Goal: Transaction & Acquisition: Purchase product/service

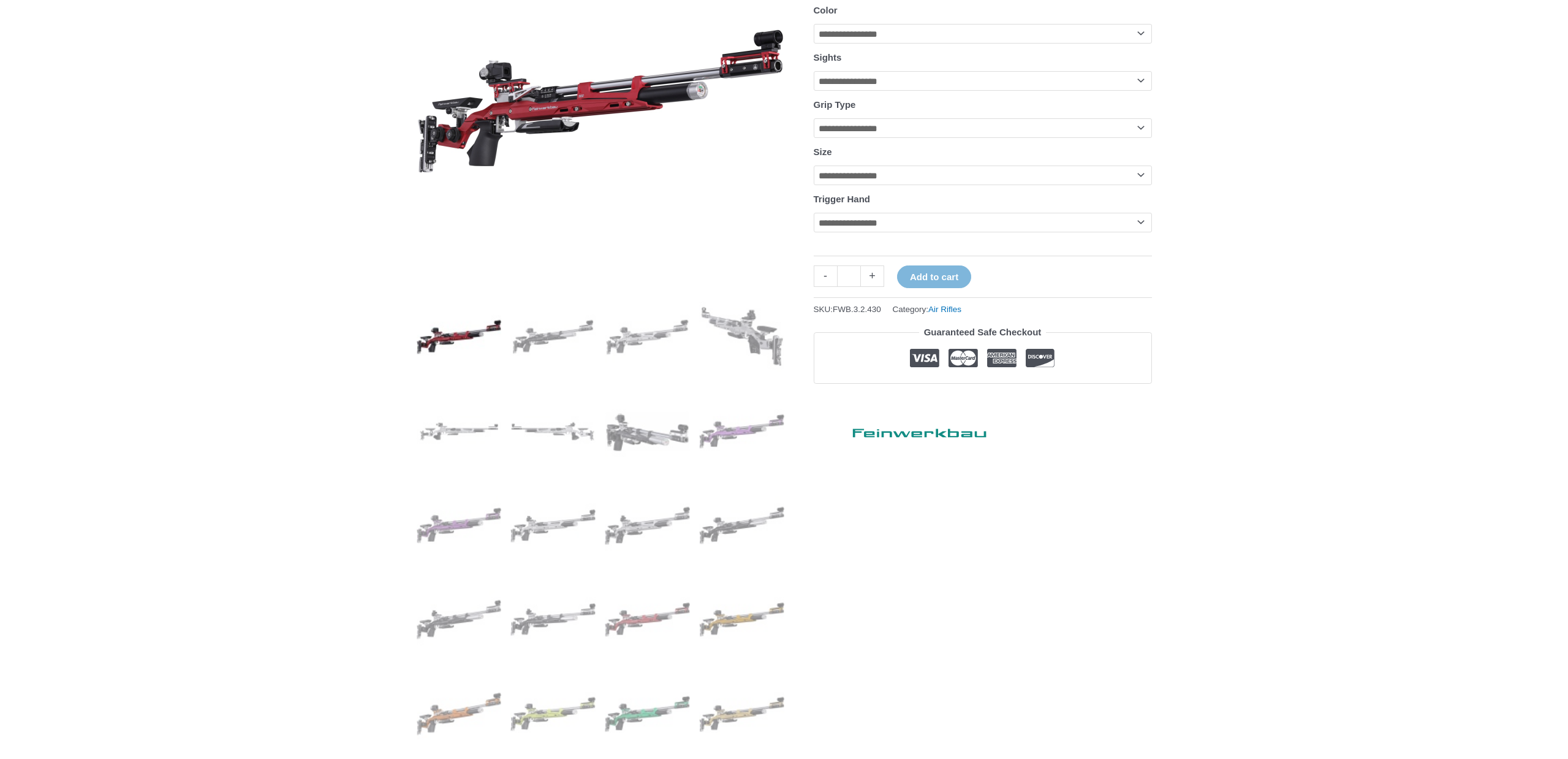
scroll to position [249, 0]
select select "**********"
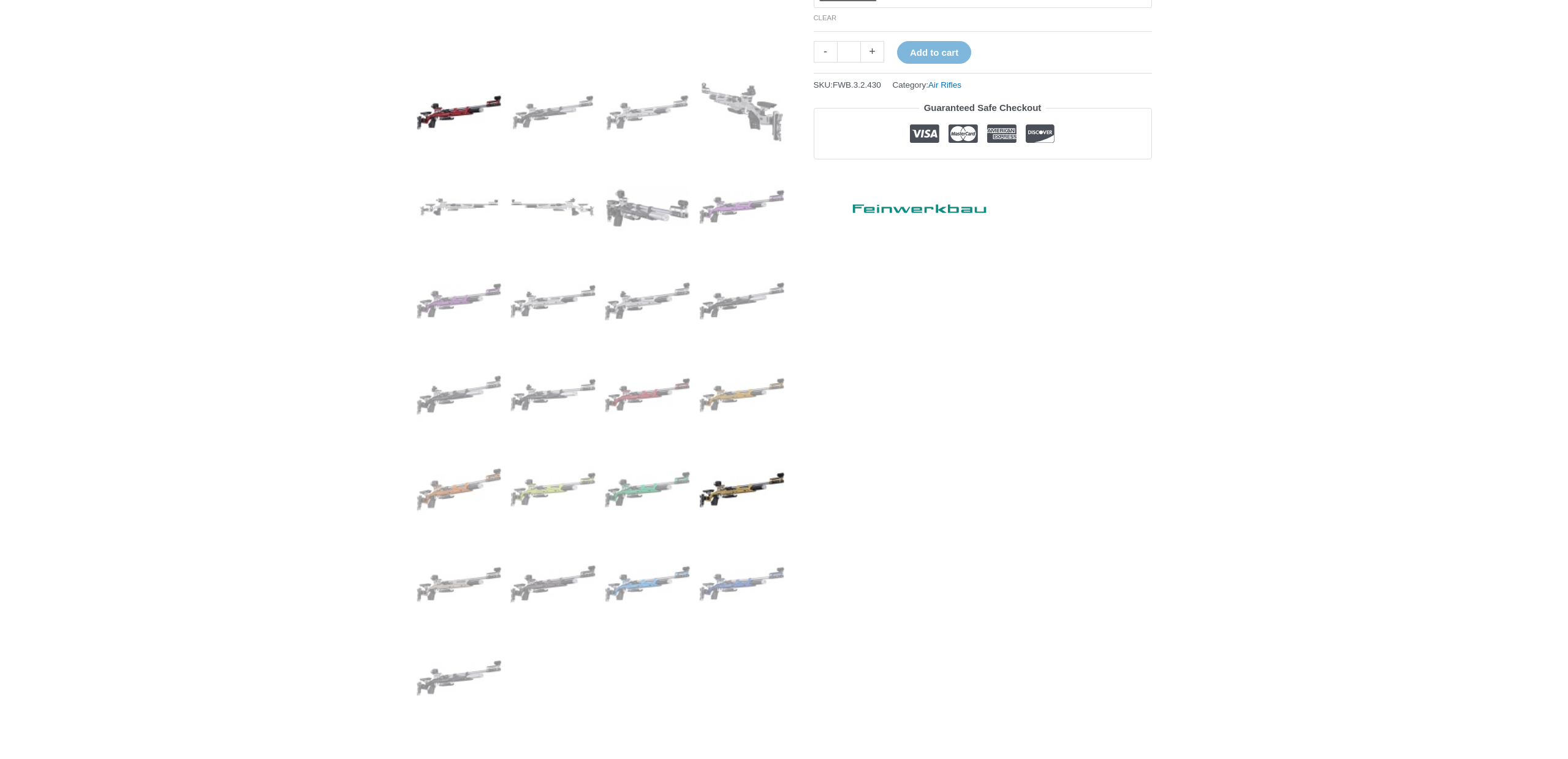
scroll to position [474, 0]
click at [757, 491] on img at bounding box center [741, 488] width 85 height 85
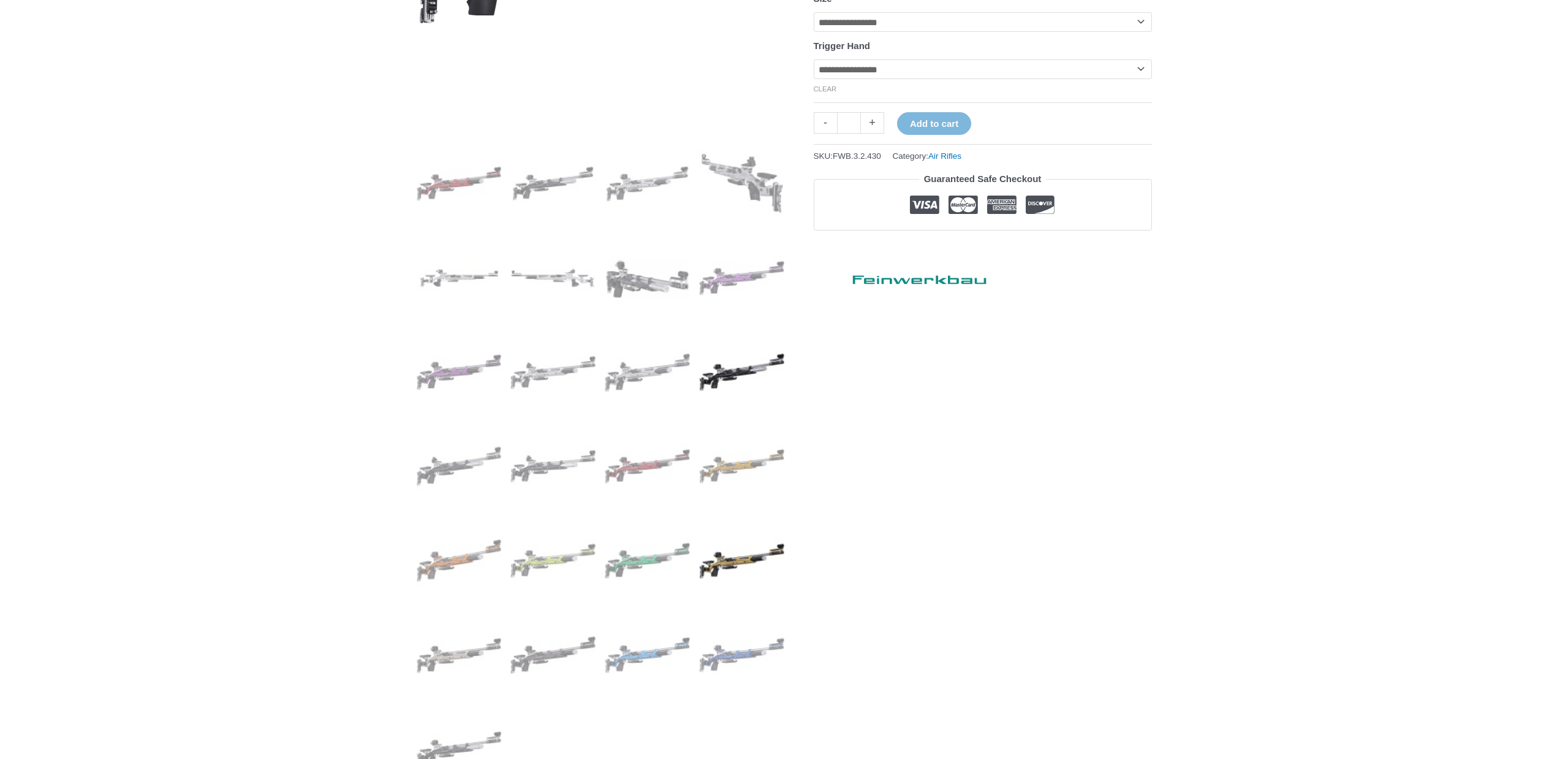
scroll to position [410, 0]
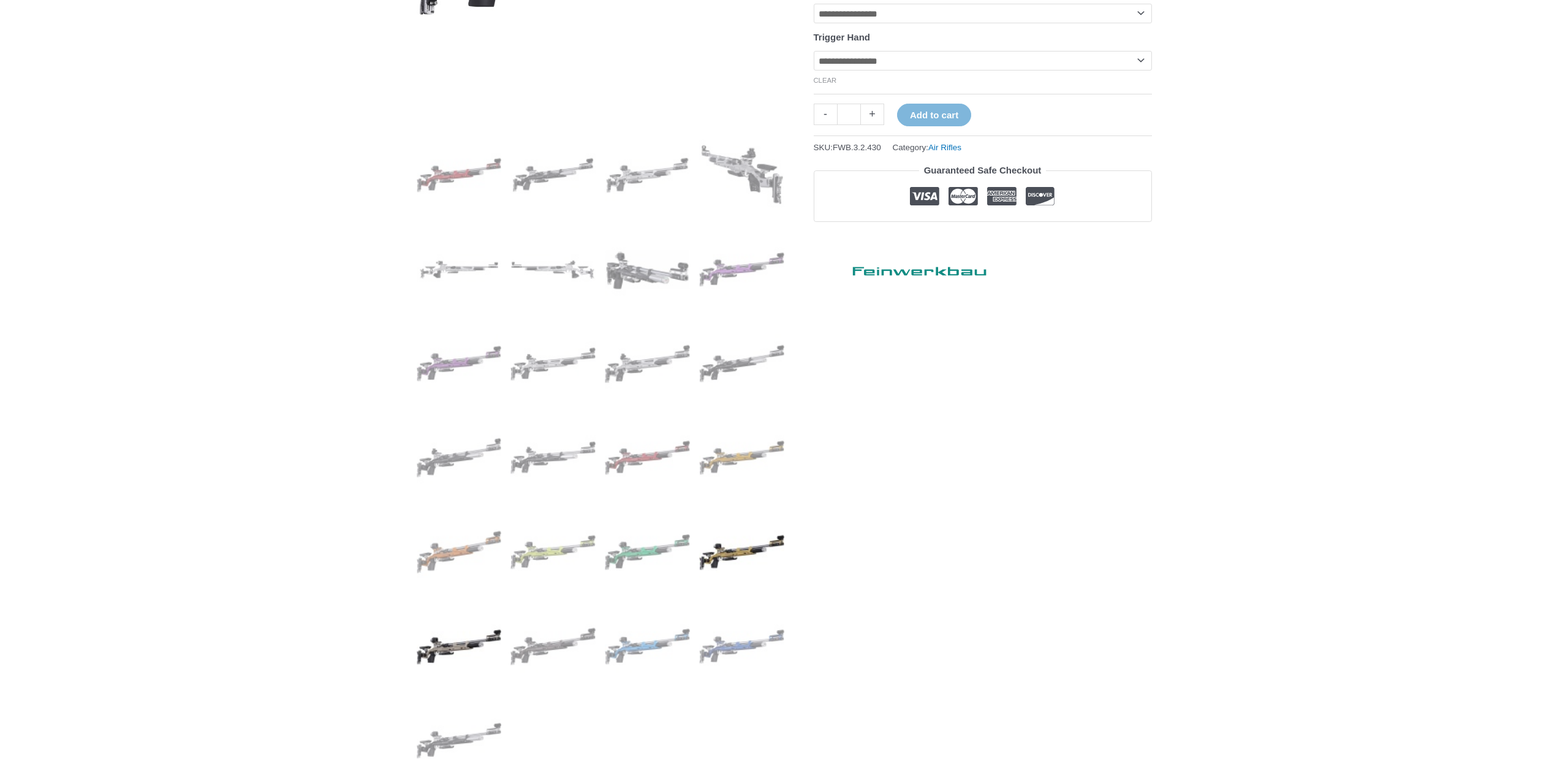
click at [474, 633] on img at bounding box center [458, 645] width 85 height 85
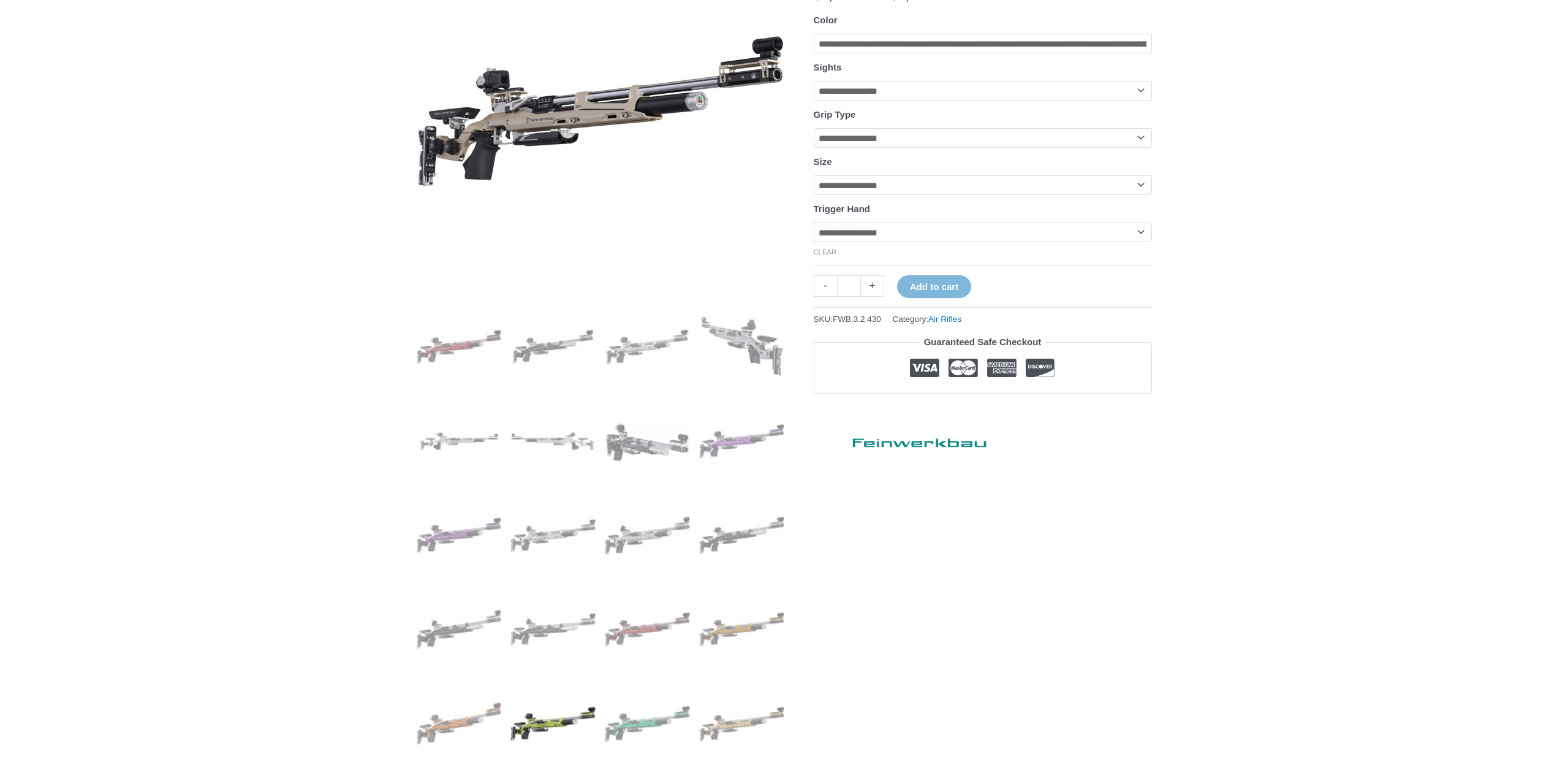
scroll to position [201, 0]
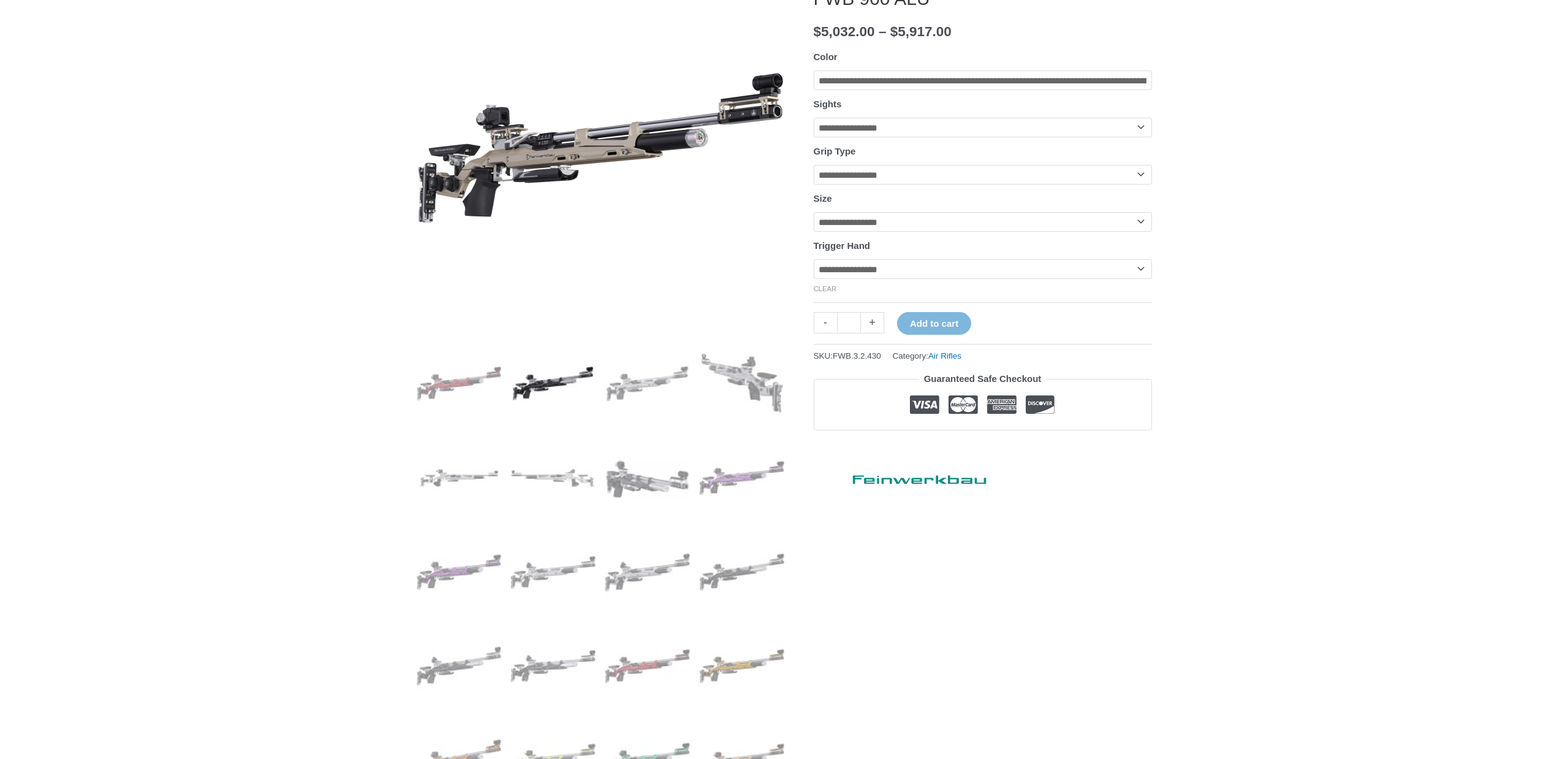
click at [571, 369] on img at bounding box center [553, 383] width 85 height 85
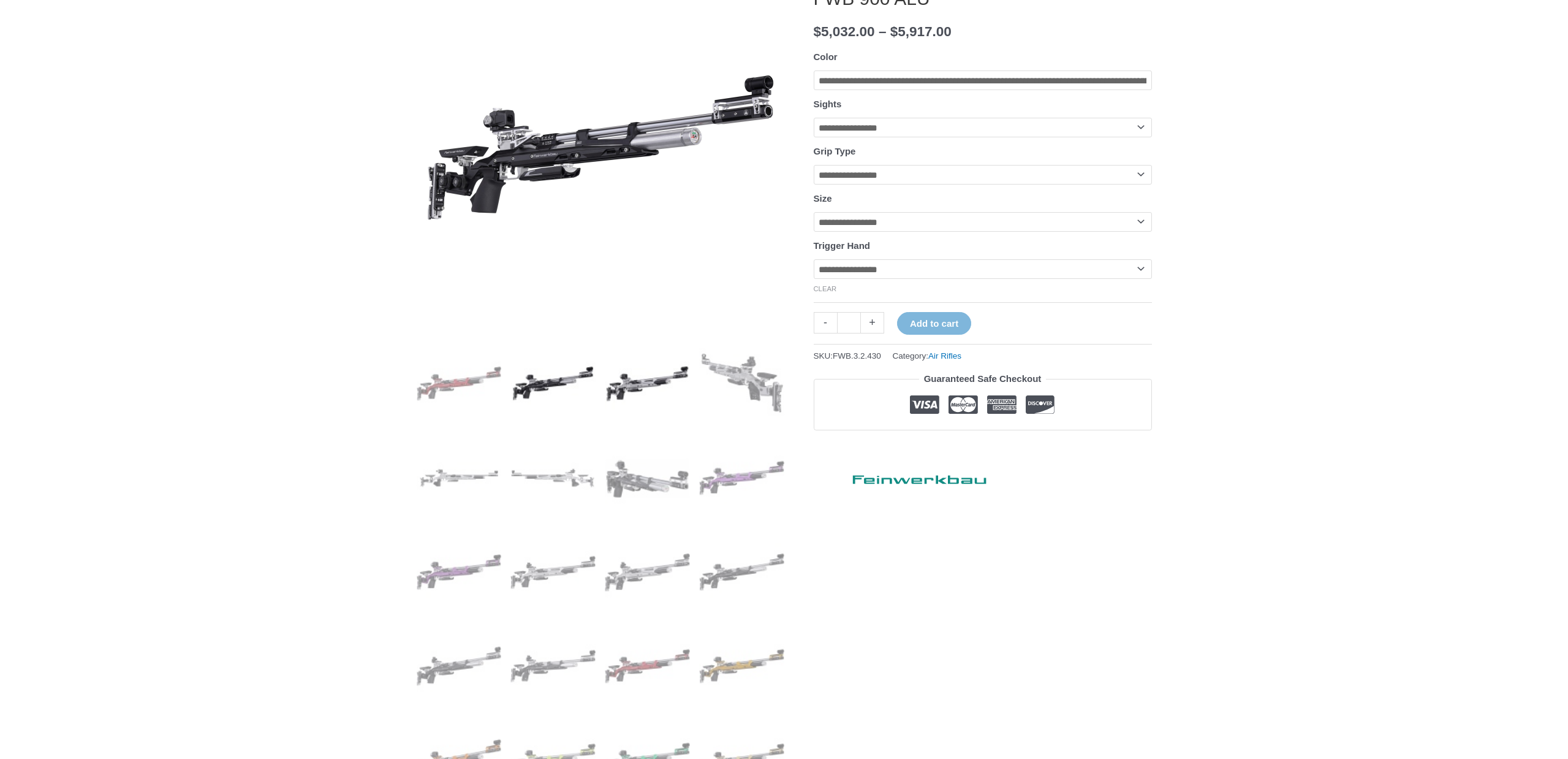
scroll to position [201, 1]
click at [629, 369] on img at bounding box center [647, 383] width 85 height 85
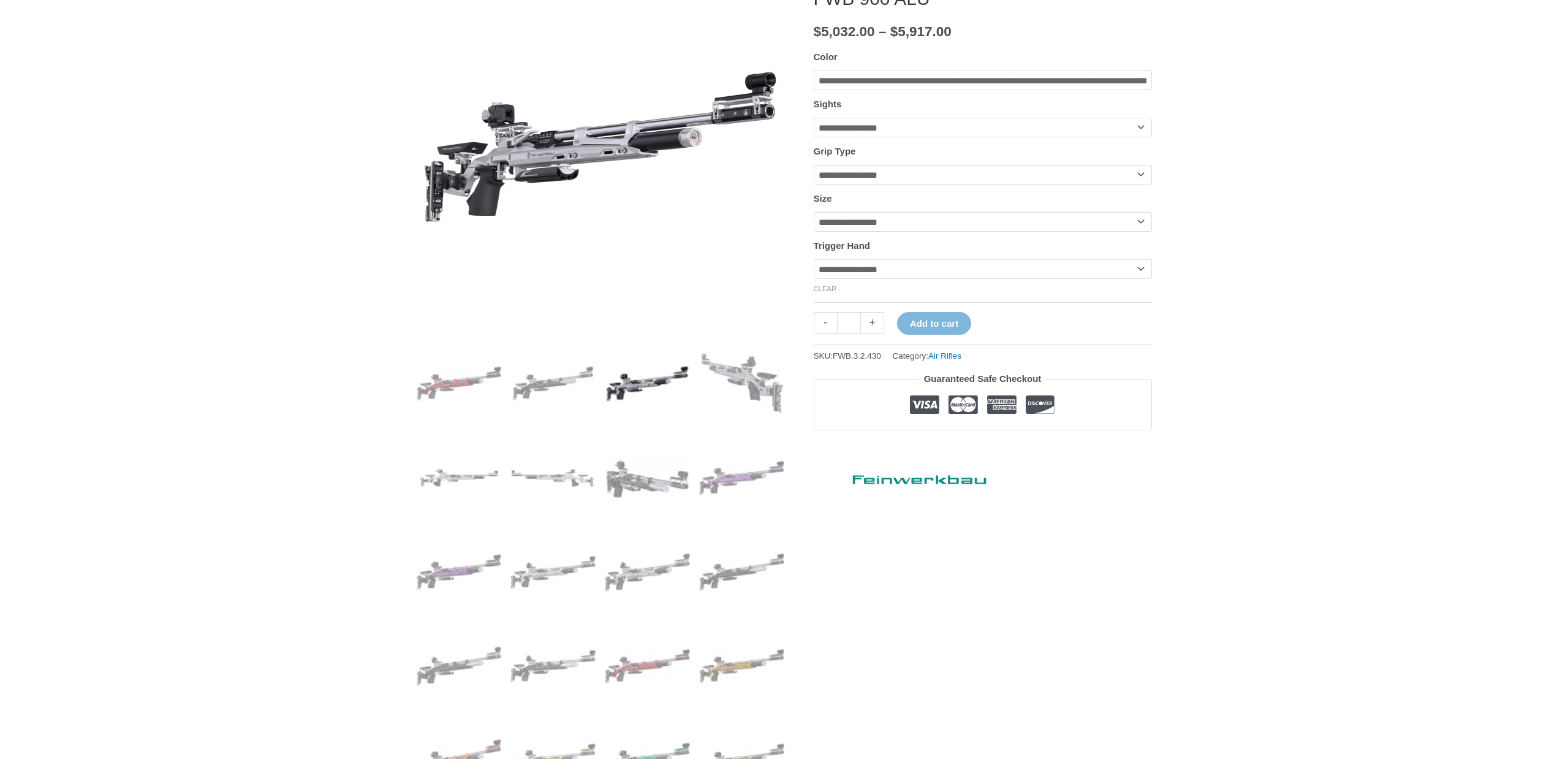
scroll to position [202, 1]
click at [713, 368] on img at bounding box center [741, 382] width 85 height 85
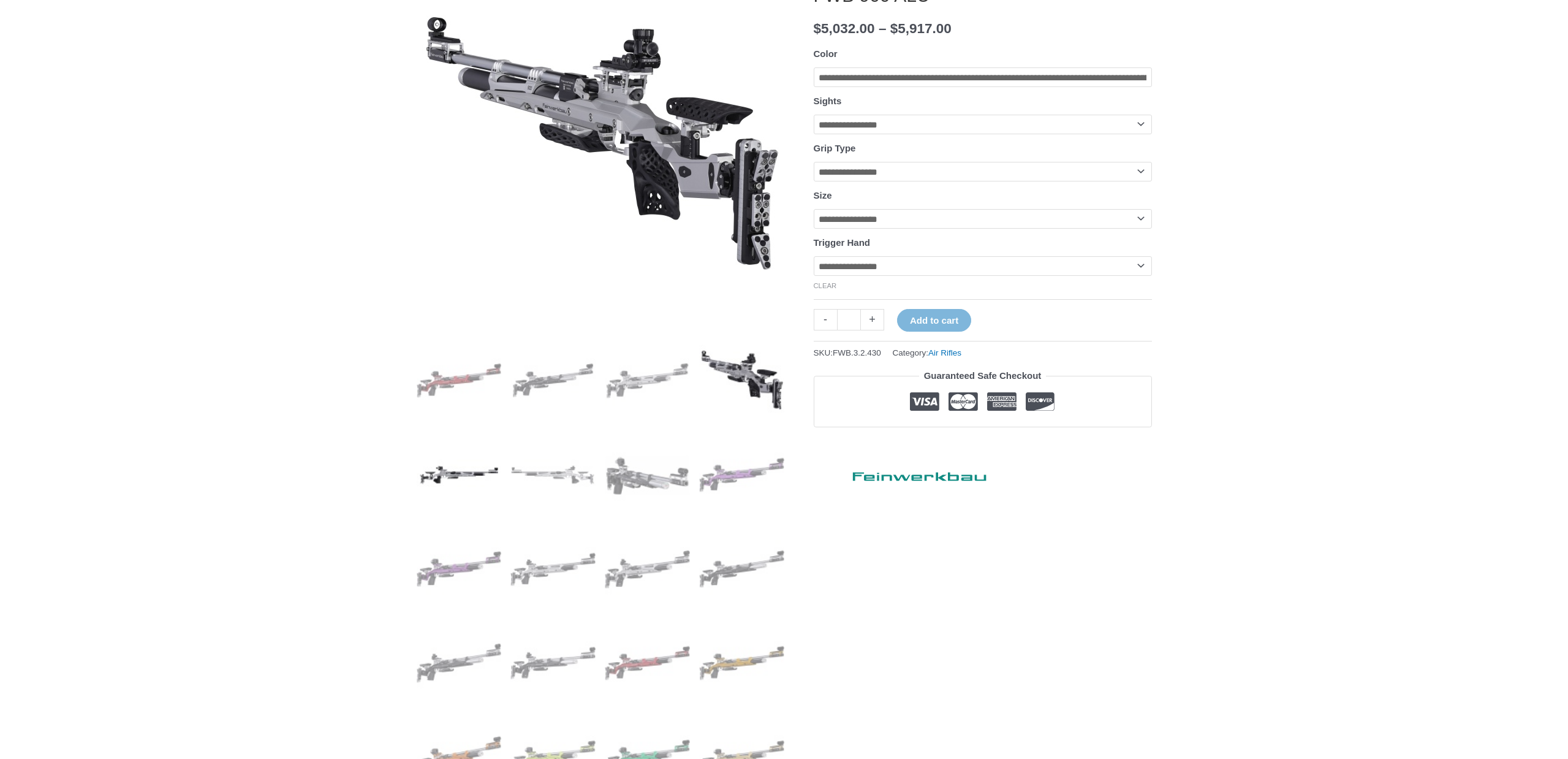
scroll to position [206, 1]
click at [473, 506] on img at bounding box center [458, 473] width 85 height 85
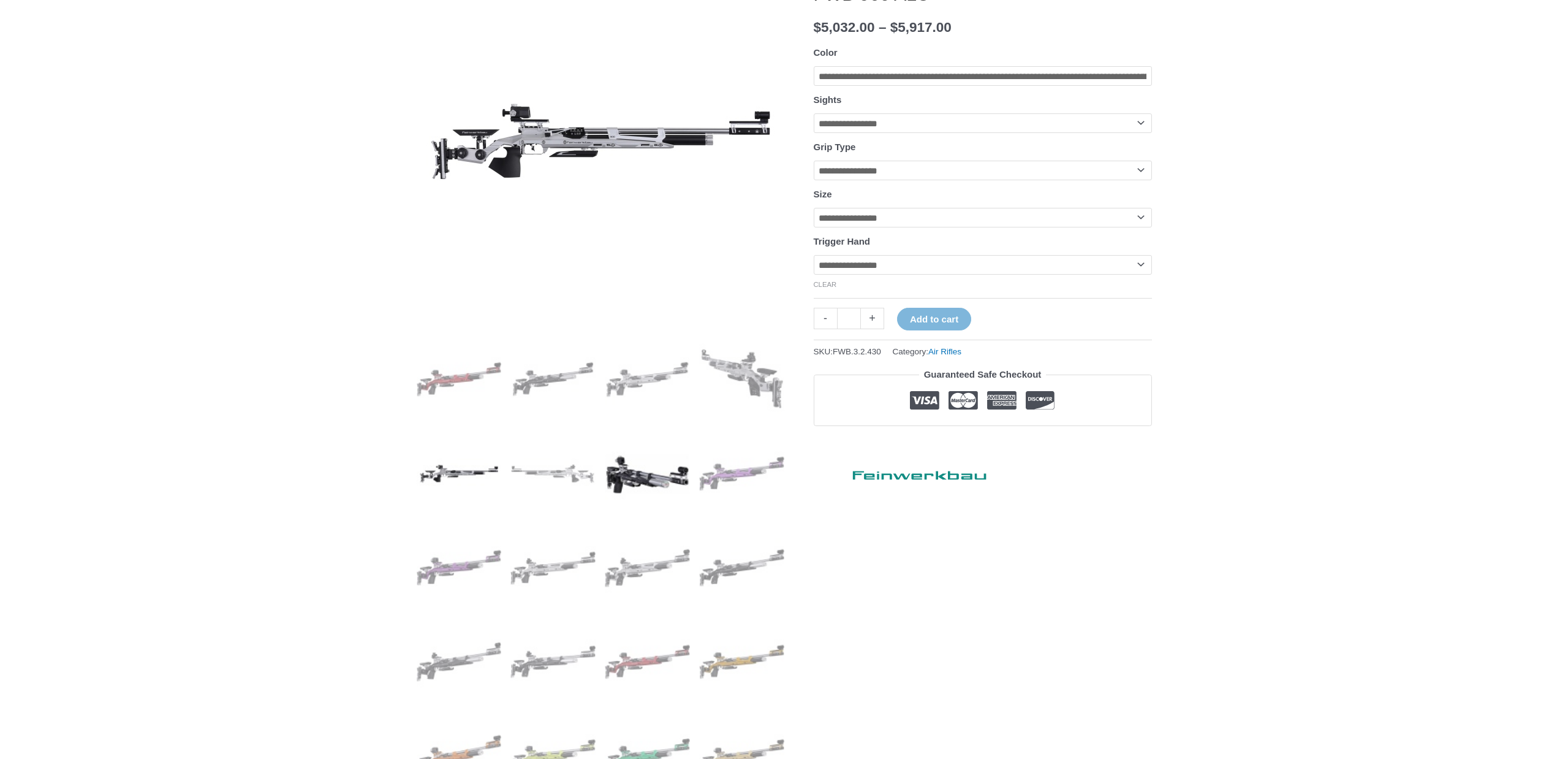
click at [615, 472] on img at bounding box center [647, 473] width 85 height 85
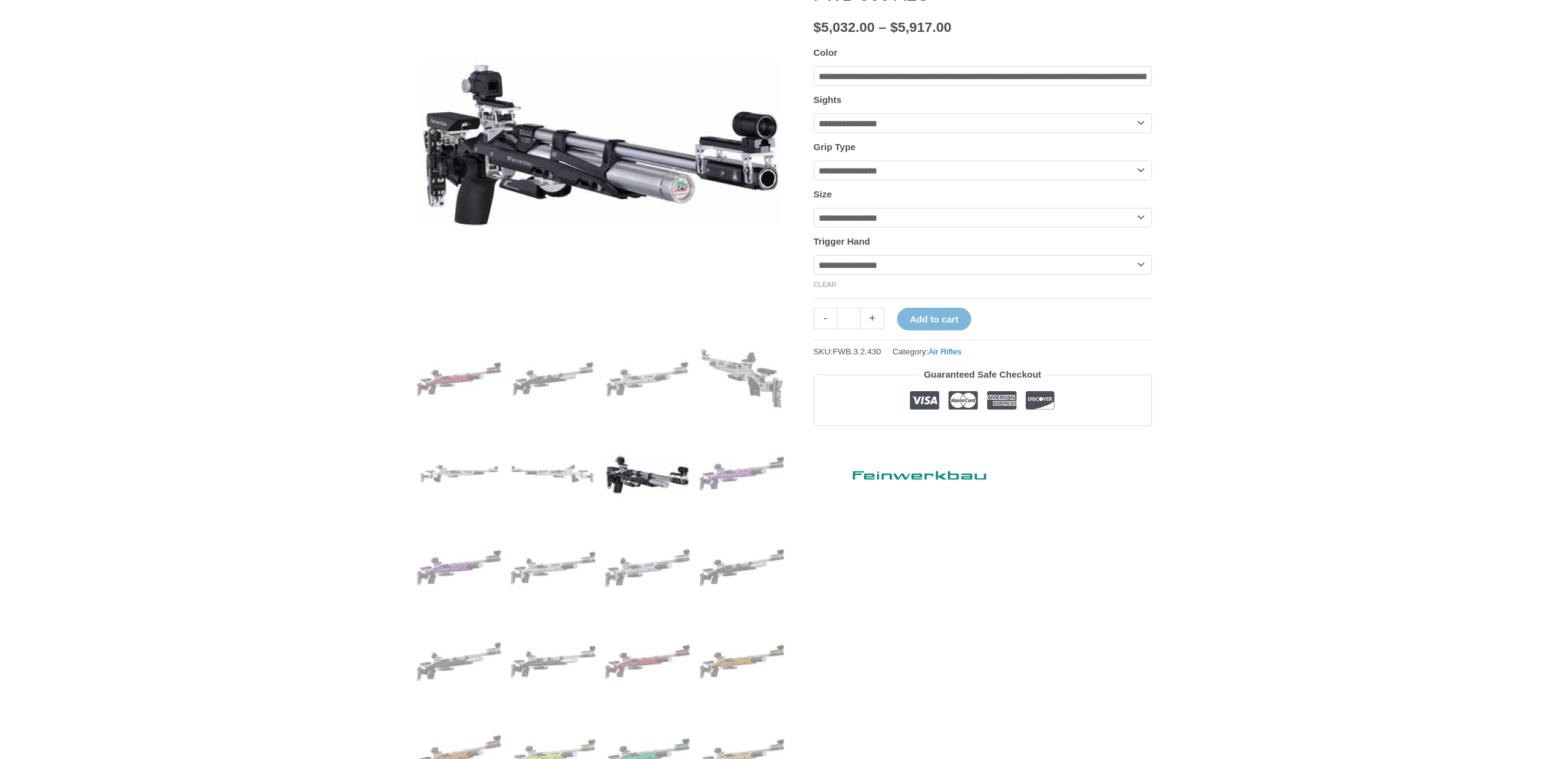
scroll to position [206, 0]
click at [713, 468] on img at bounding box center [741, 473] width 85 height 85
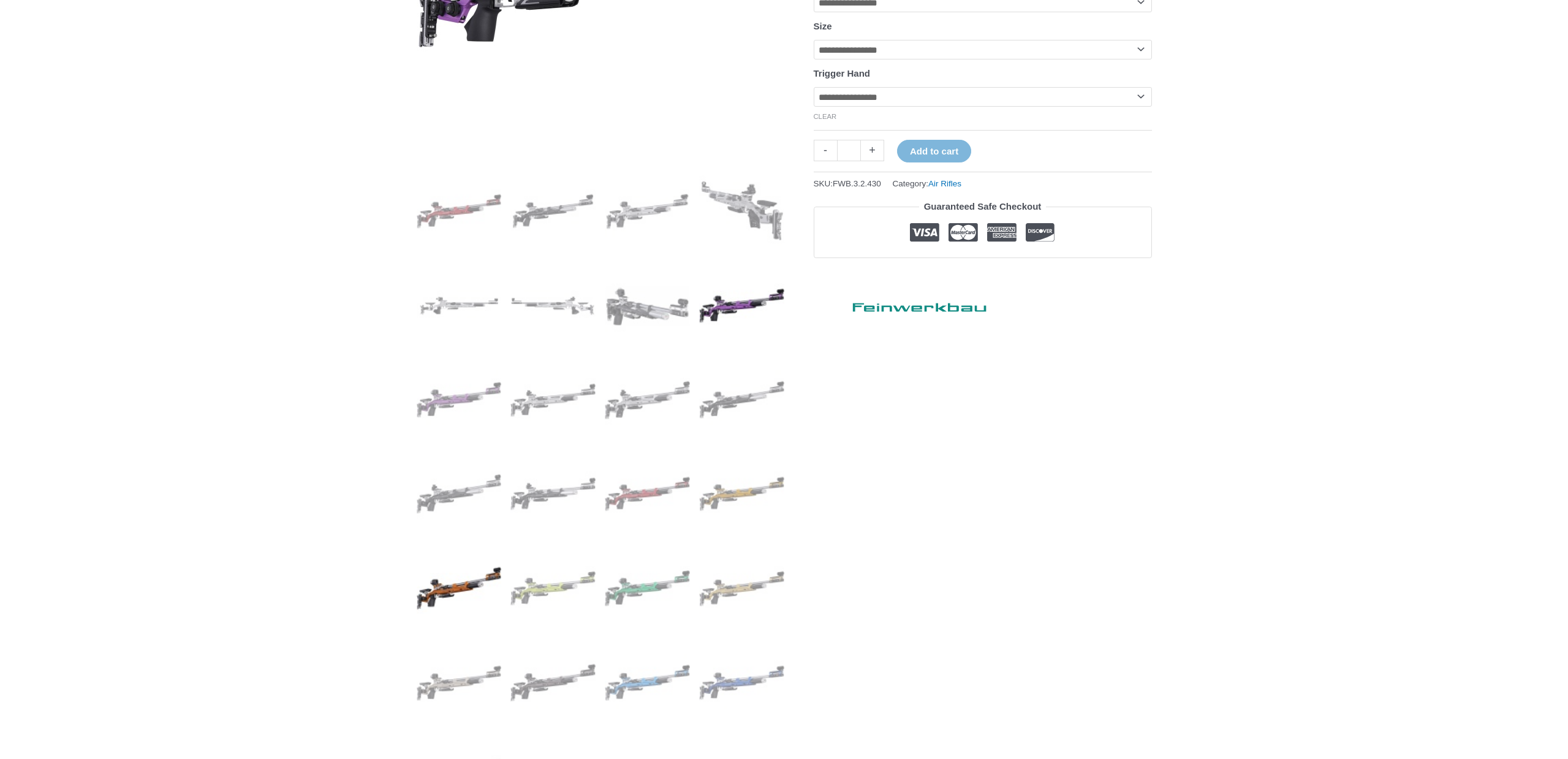
scroll to position [376, 0]
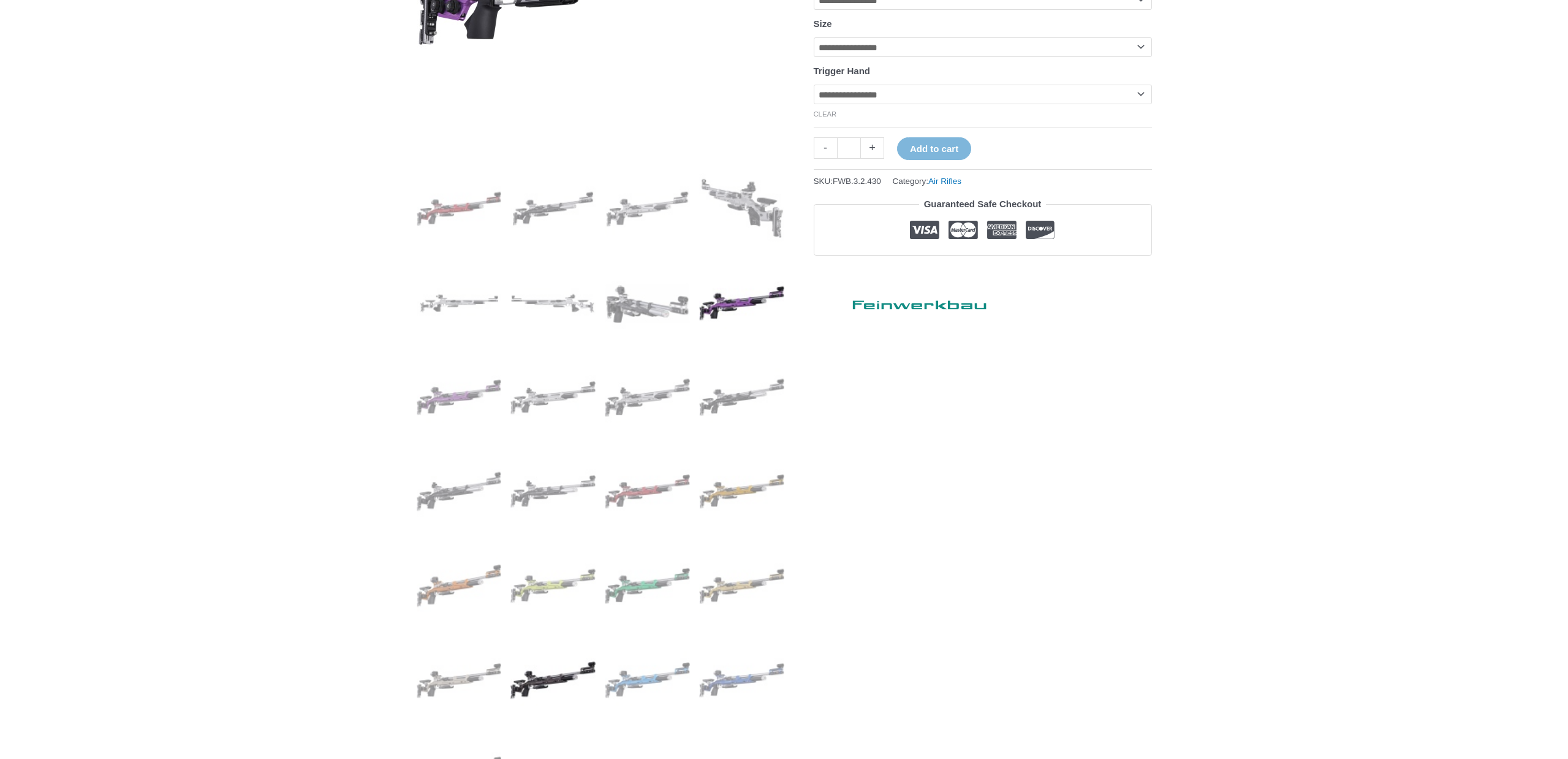
click at [581, 649] on img at bounding box center [553, 680] width 85 height 85
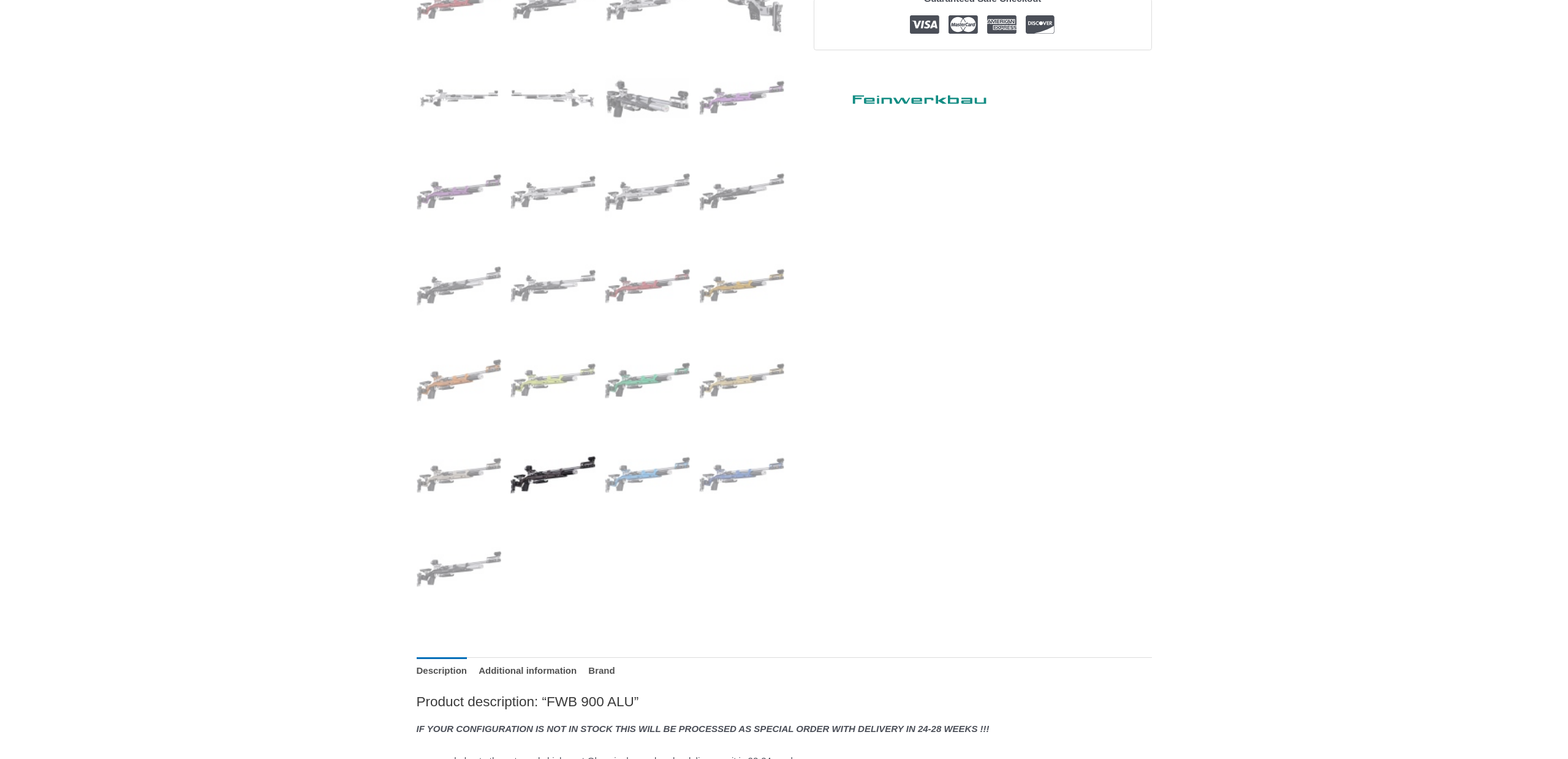
scroll to position [583, 0]
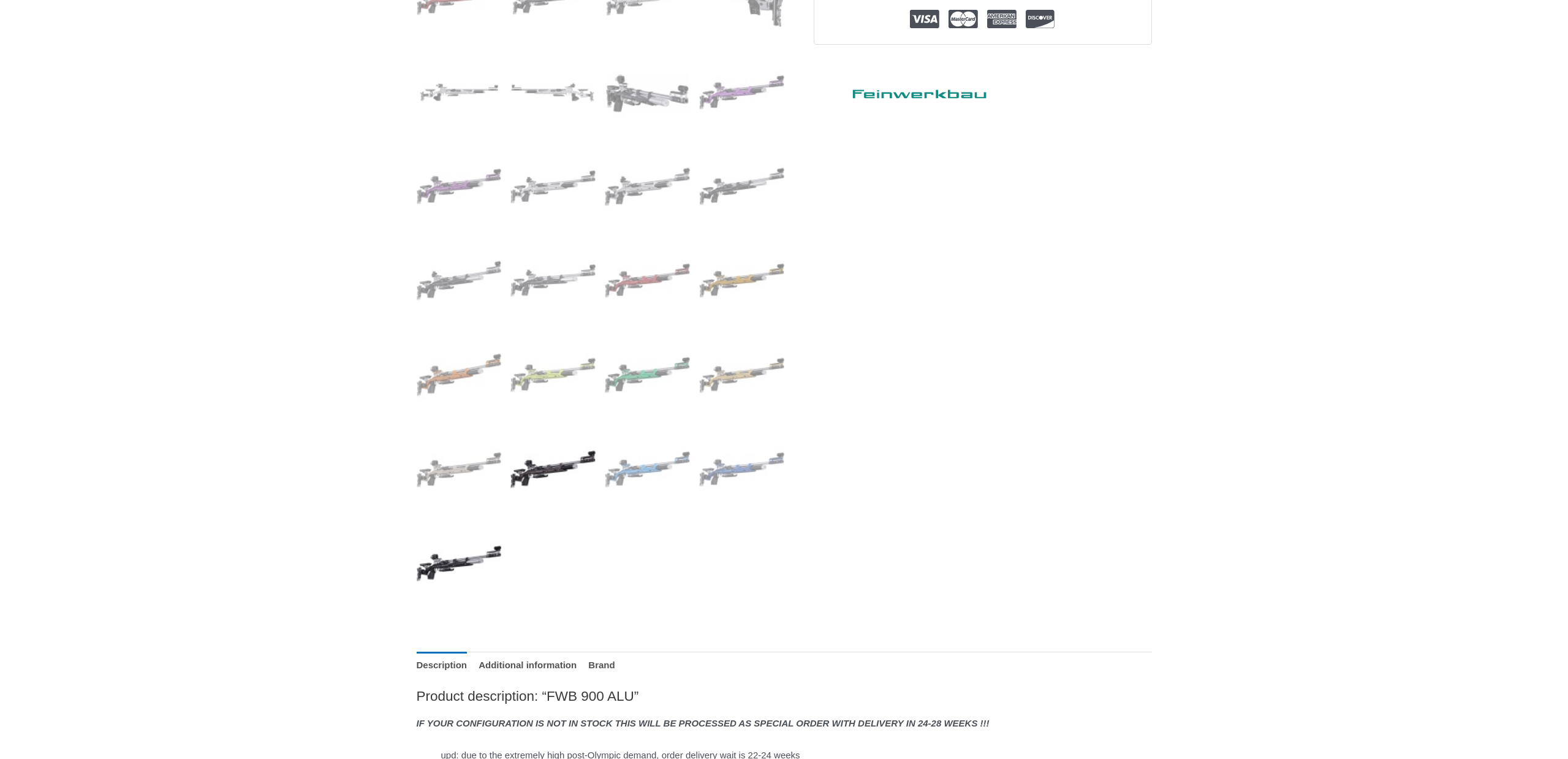
click at [462, 580] on img at bounding box center [458, 563] width 85 height 85
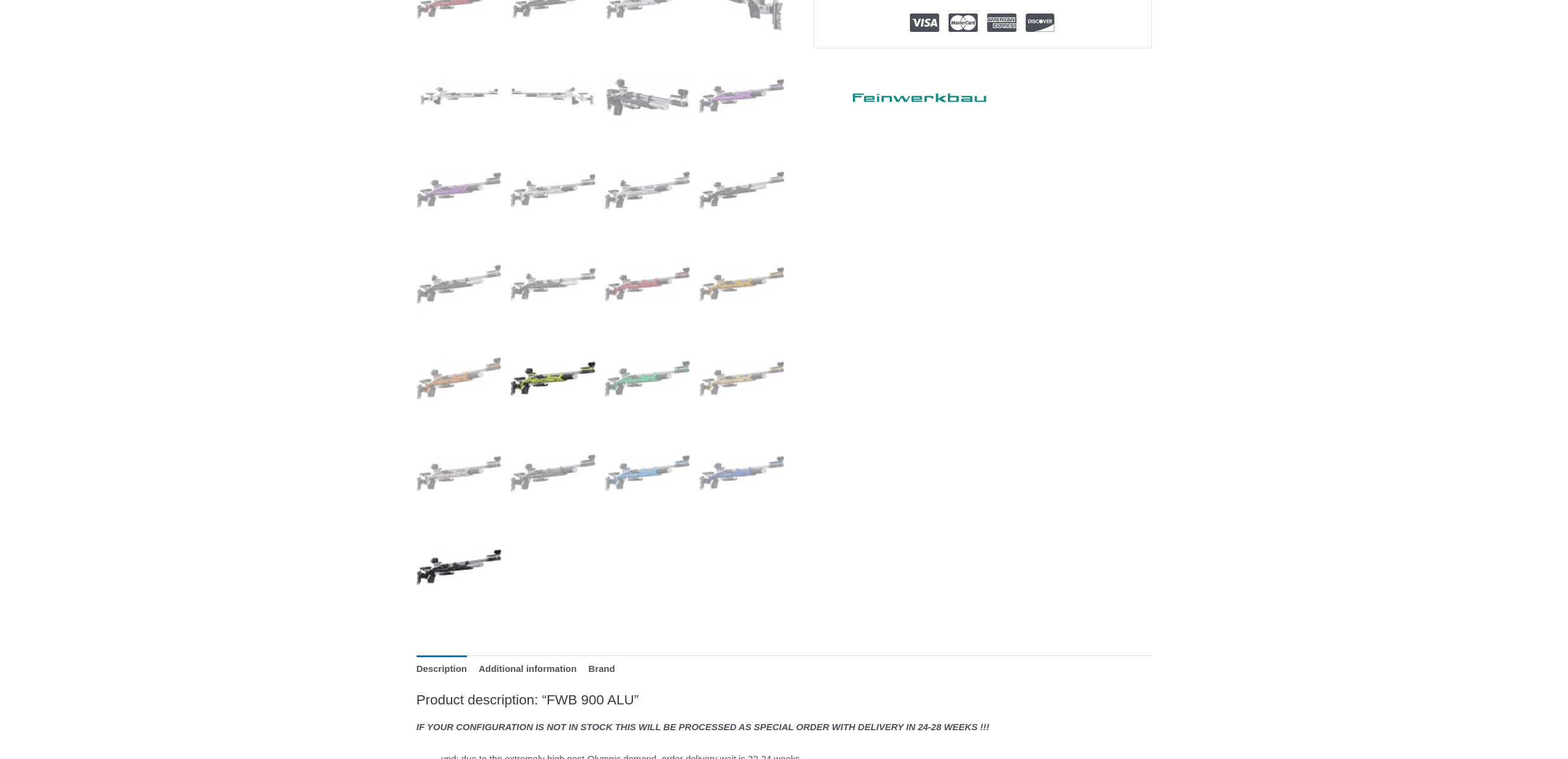
click at [534, 420] on img at bounding box center [553, 378] width 85 height 85
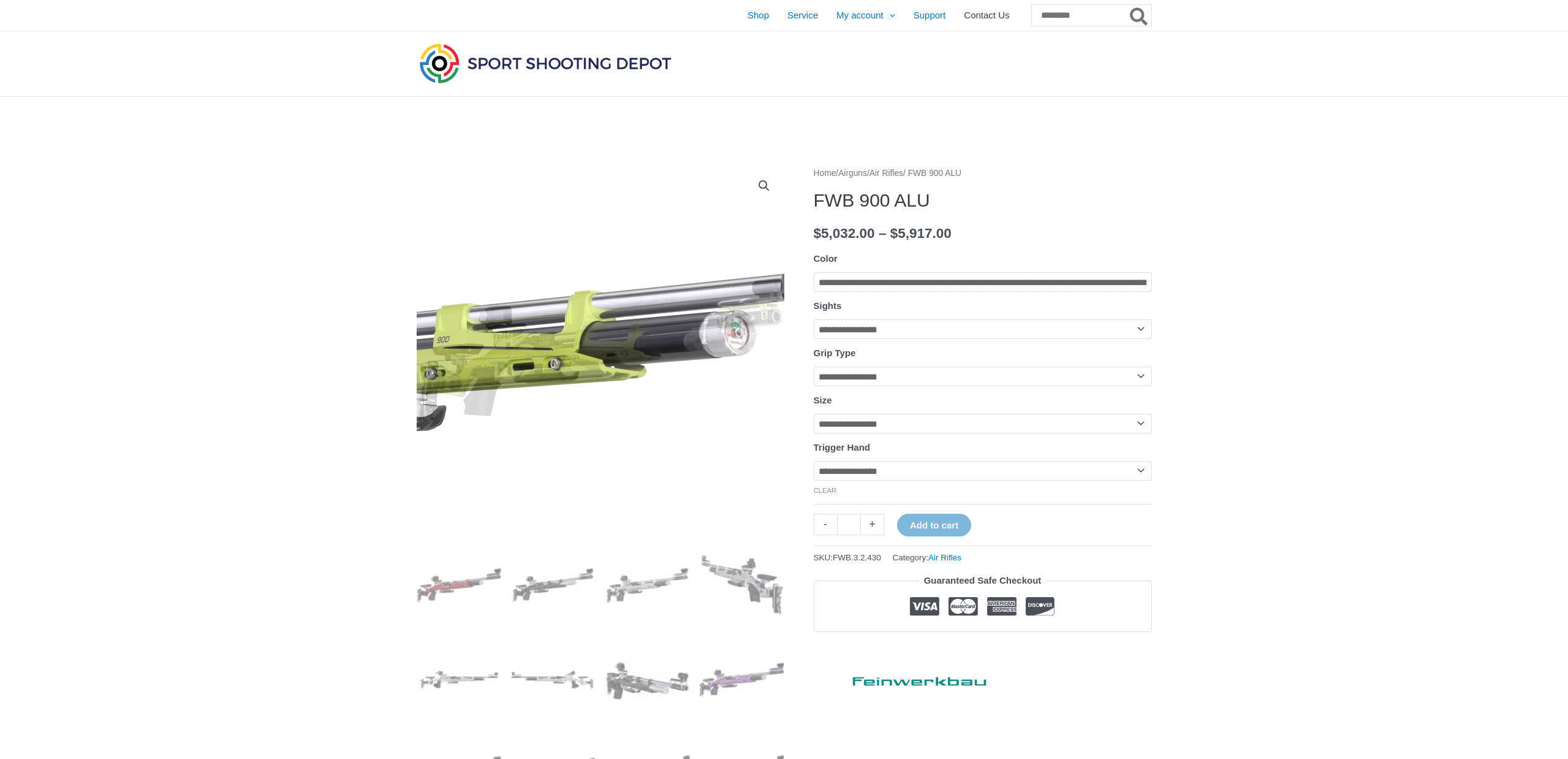
scroll to position [0, 0]
